Goal: Information Seeking & Learning: Learn about a topic

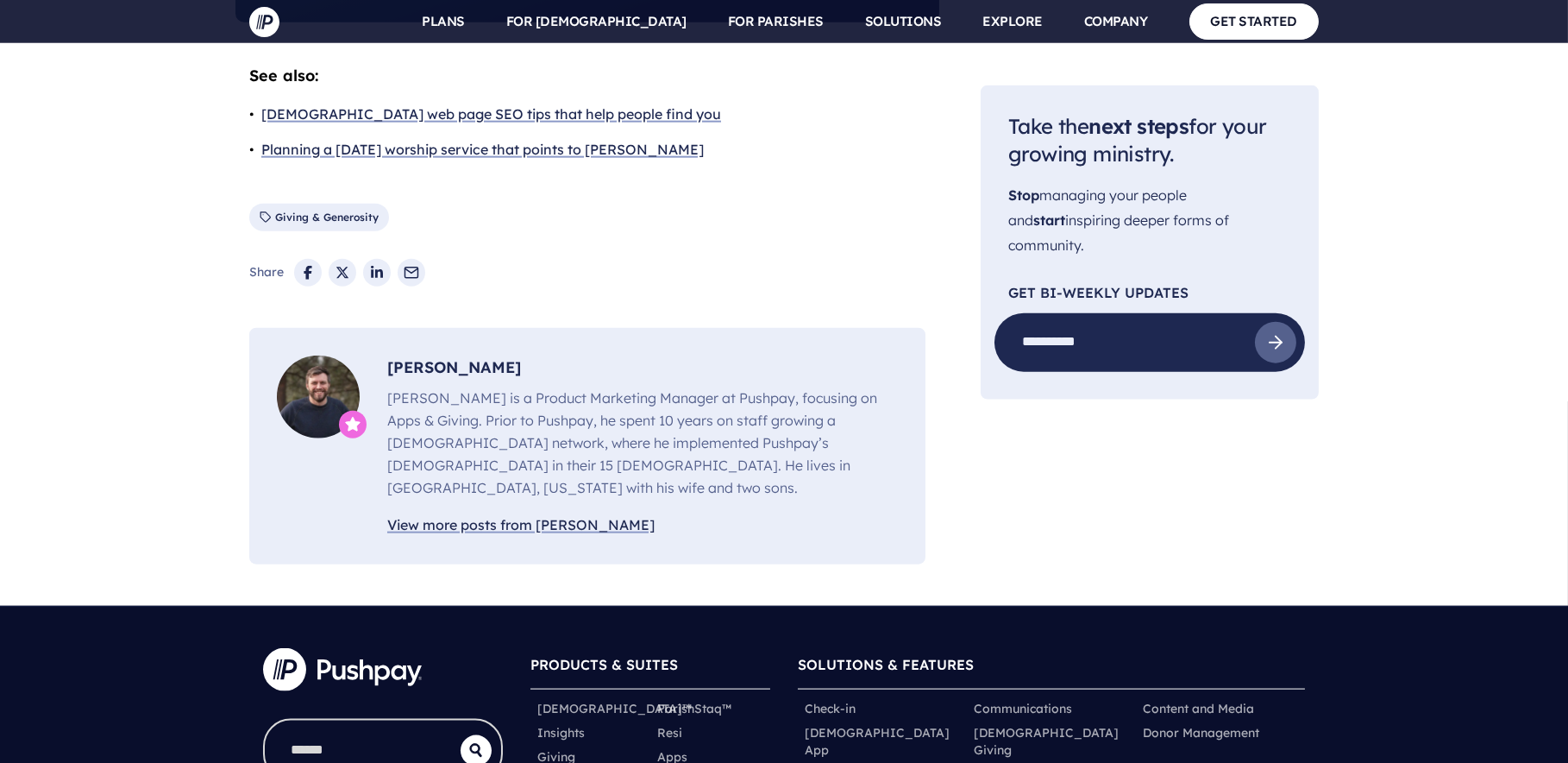
scroll to position [5521, 0]
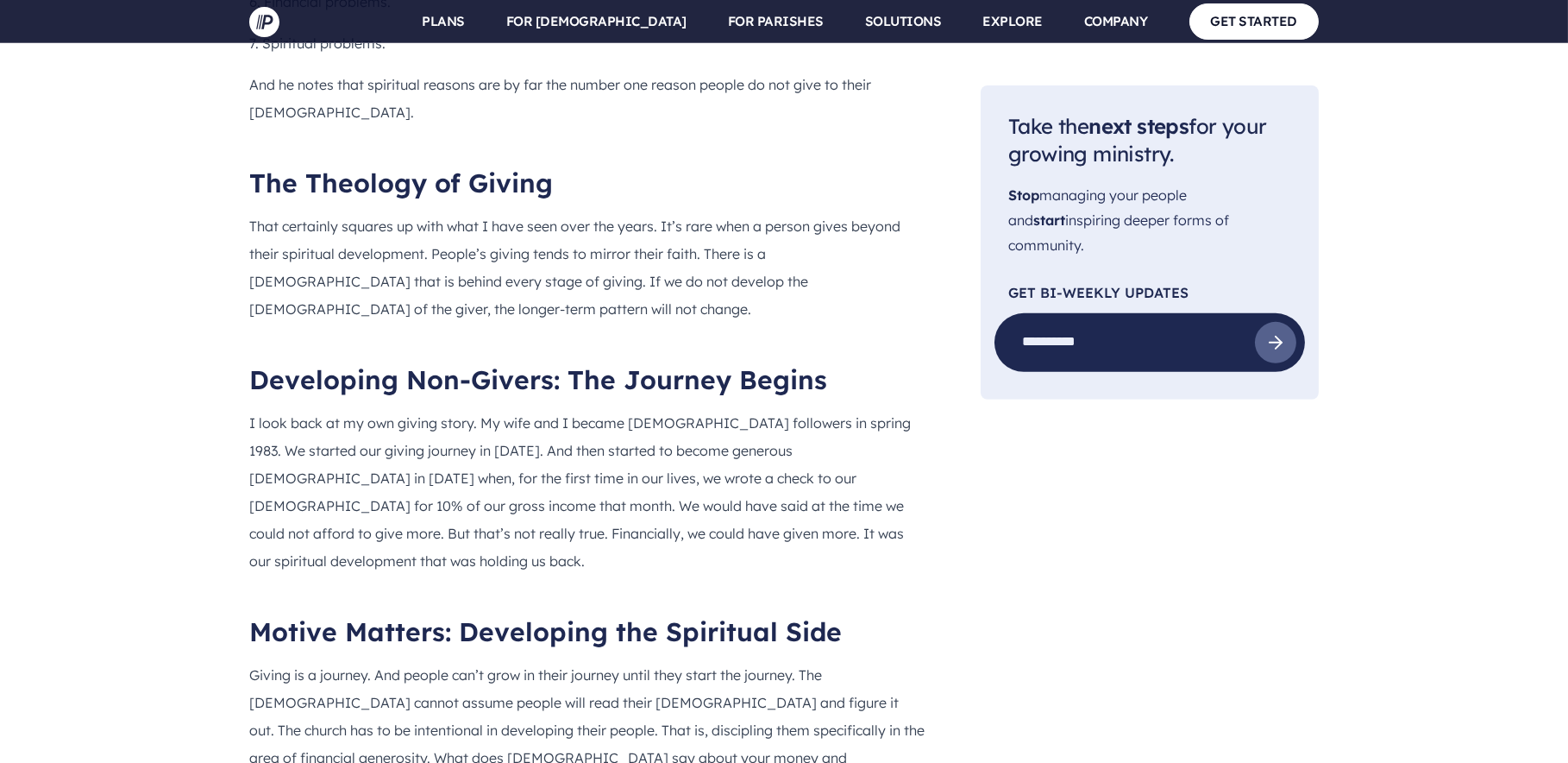
scroll to position [1812, 0]
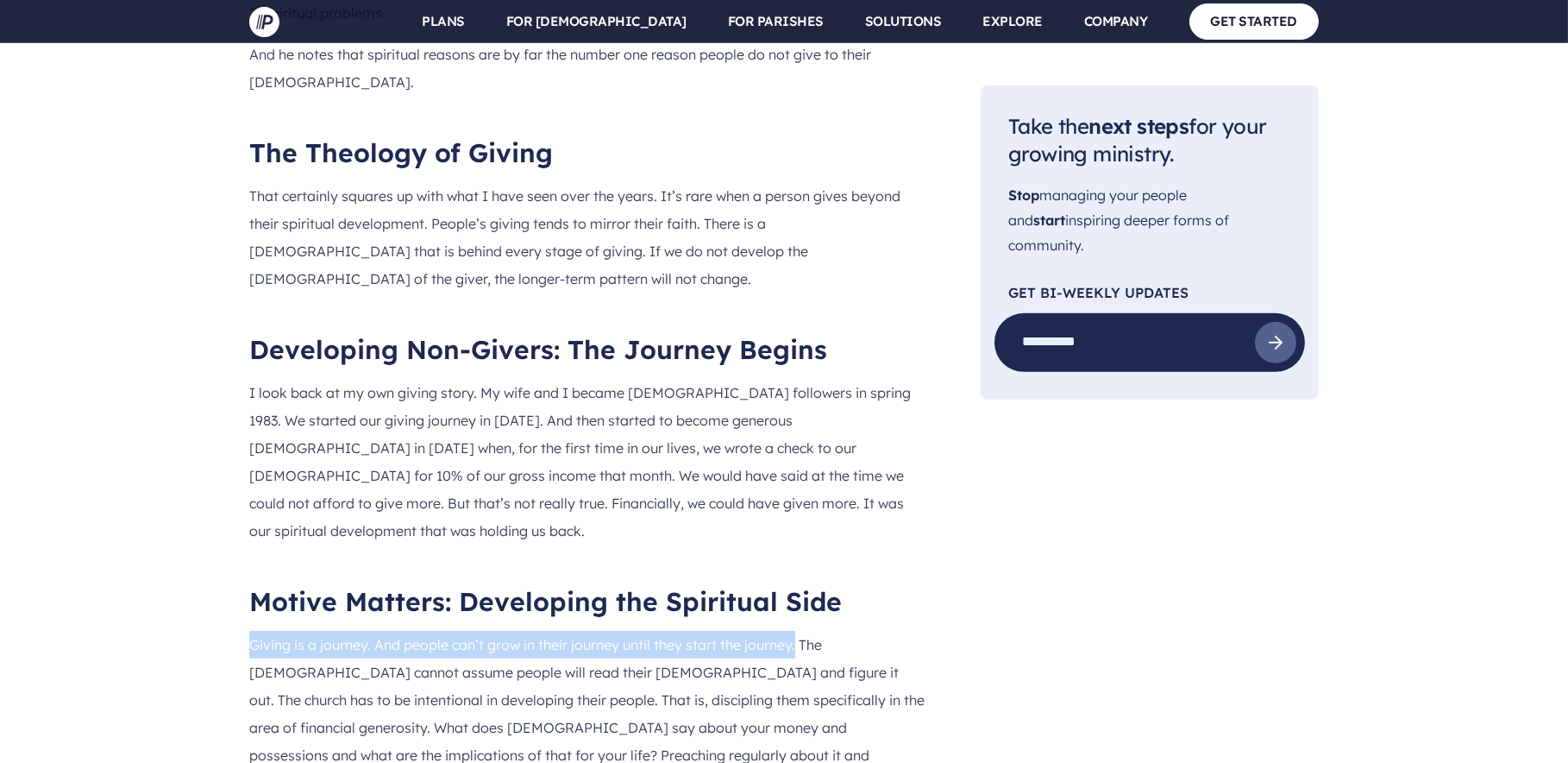
drag, startPoint x: 251, startPoint y: 483, endPoint x: 799, endPoint y: 472, distance: 548.1
click at [799, 631] on p "Giving is a journey. And people can’t grow in their journey until they start th…" at bounding box center [587, 713] width 676 height 165
copy p "Giving is a journey. And people can’t grow in their journey until they start th…"
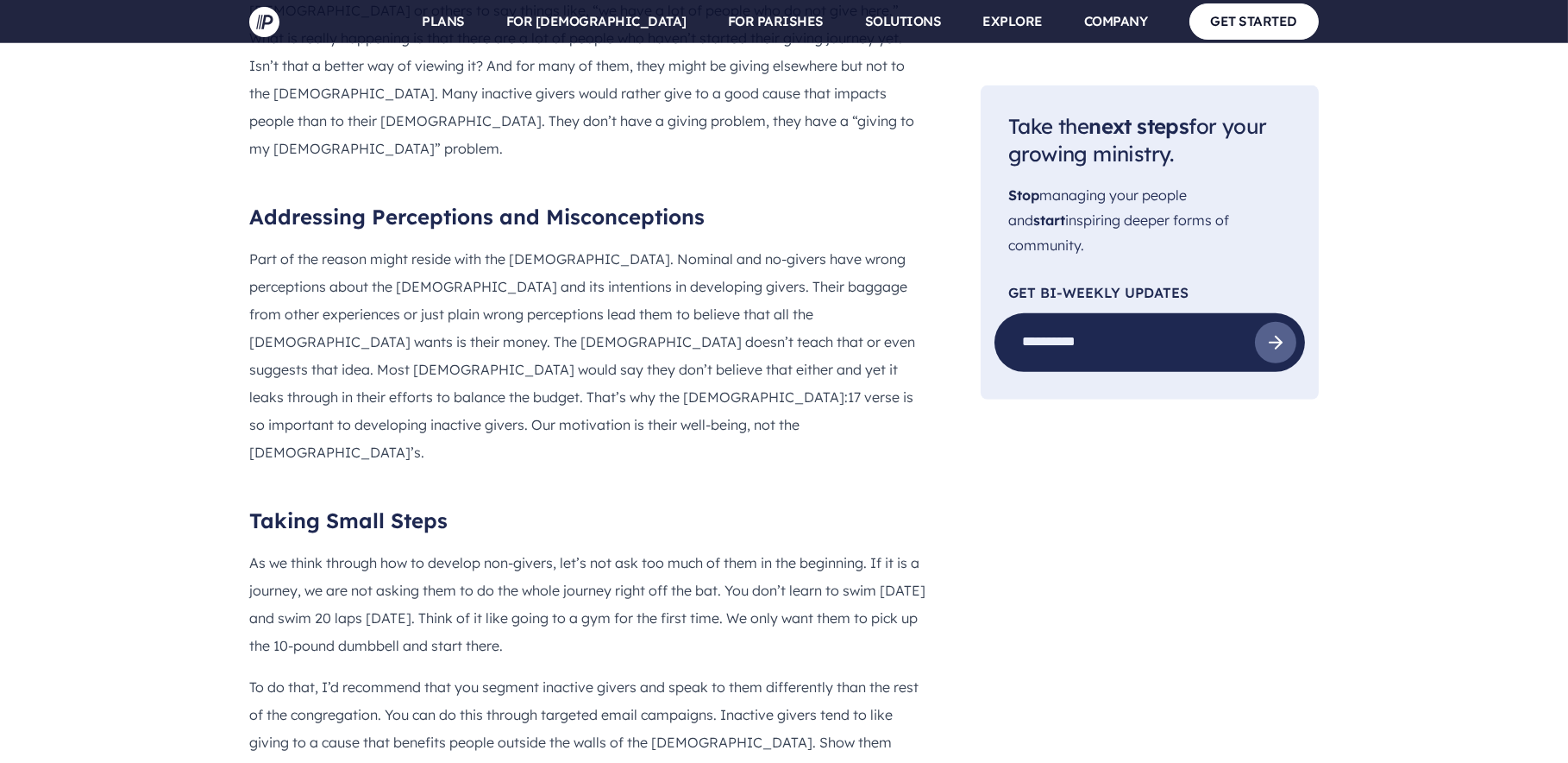
scroll to position [3106, 0]
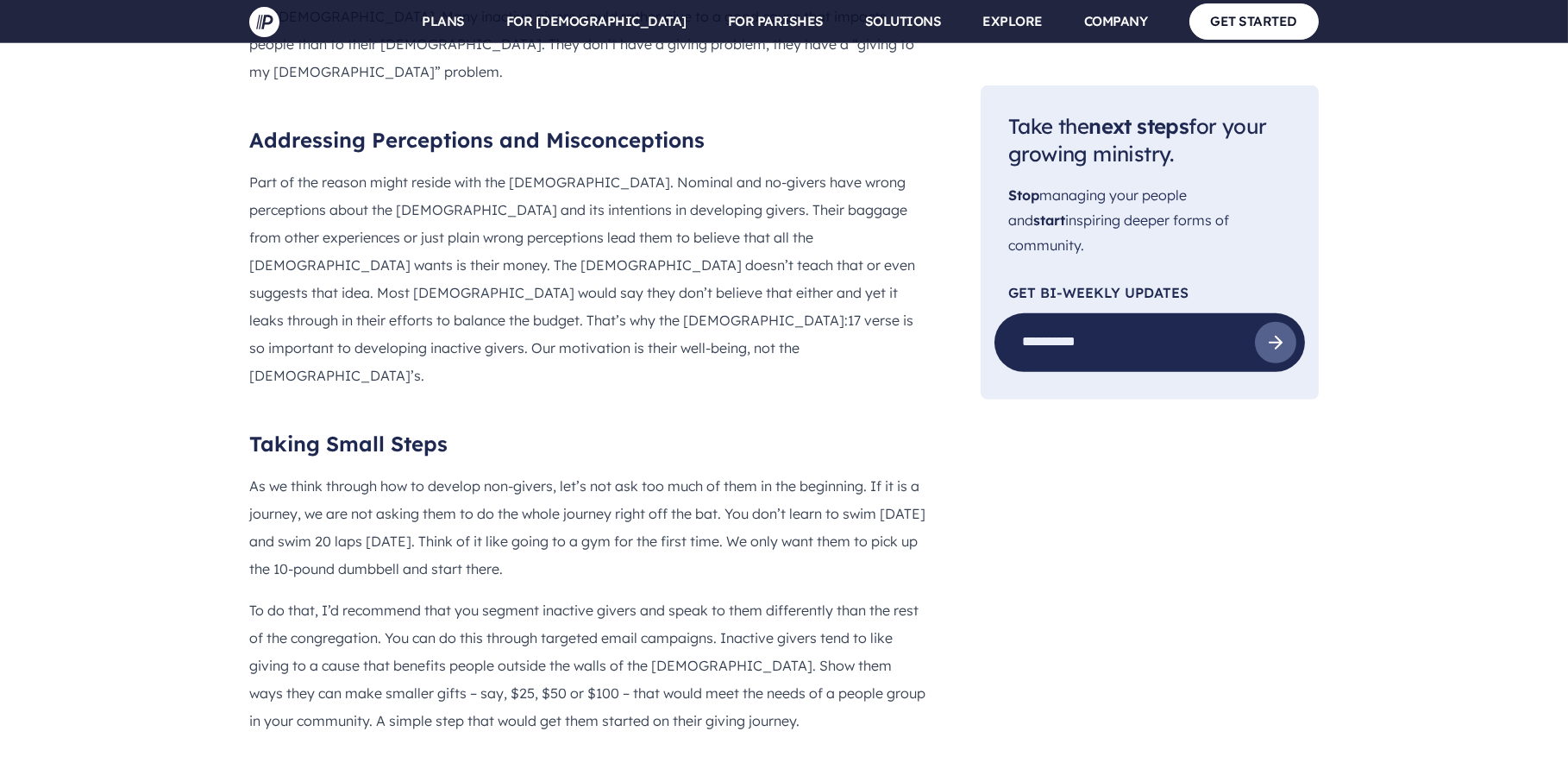
drag, startPoint x: 792, startPoint y: 586, endPoint x: 292, endPoint y: 647, distance: 503.7
copy p "“If you have not started your giving journey here at our church, today would be…"
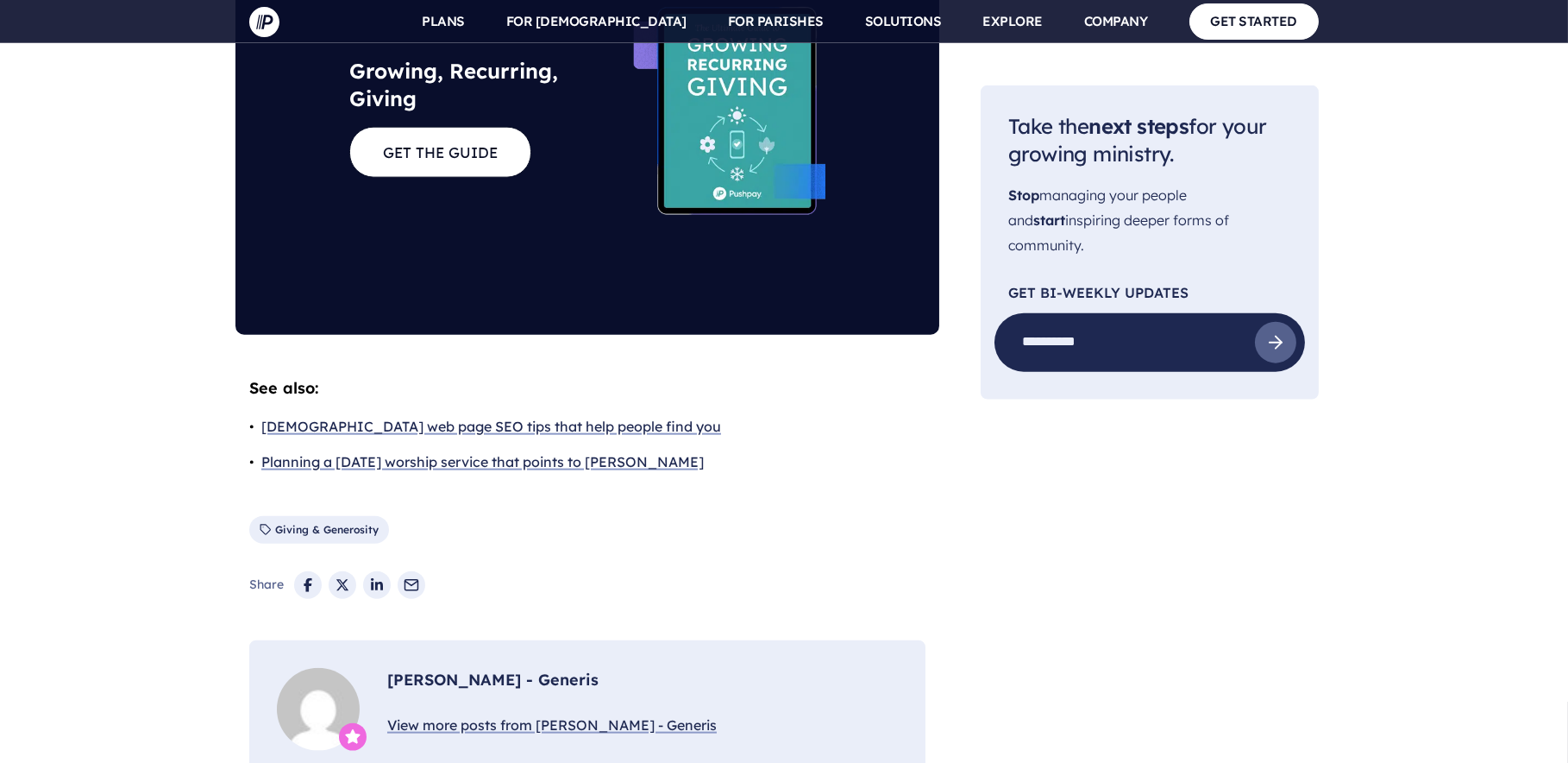
scroll to position [5521, 0]
